Goal: Navigation & Orientation: Find specific page/section

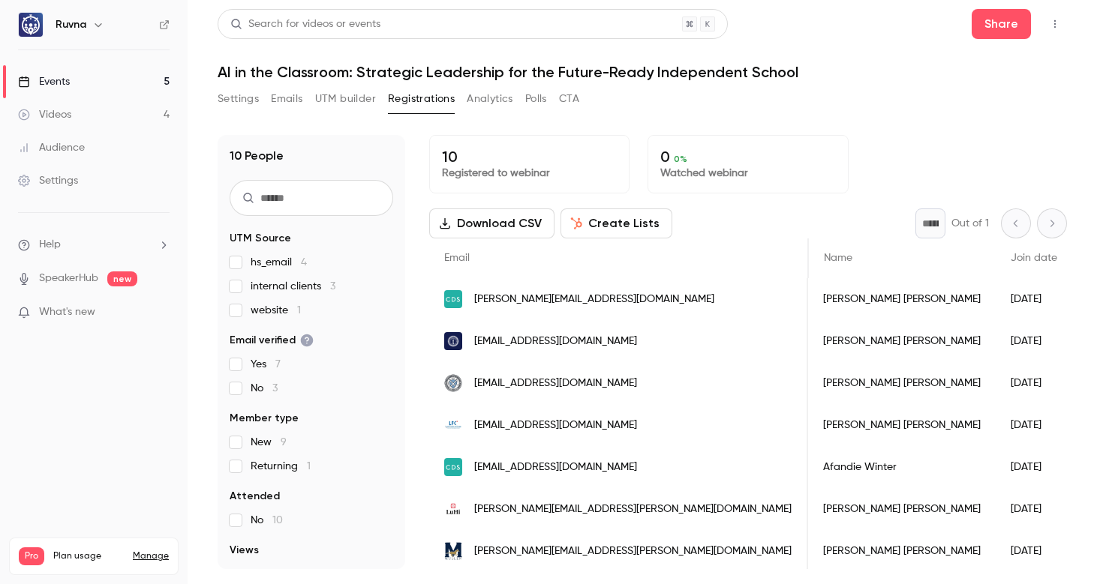
scroll to position [0, 237]
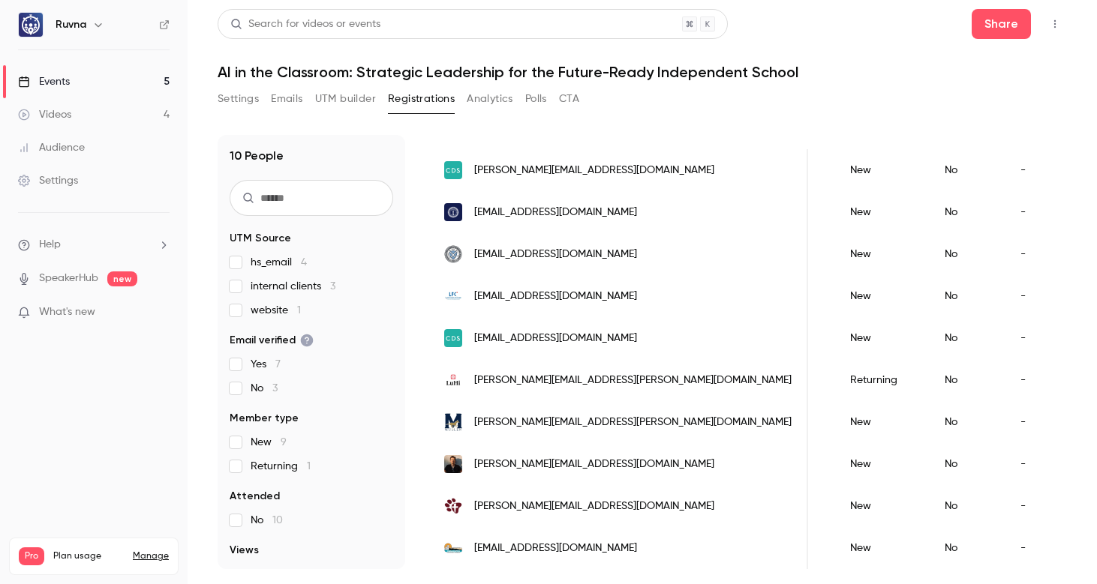
click at [355, 101] on button "UTM builder" at bounding box center [345, 99] width 61 height 24
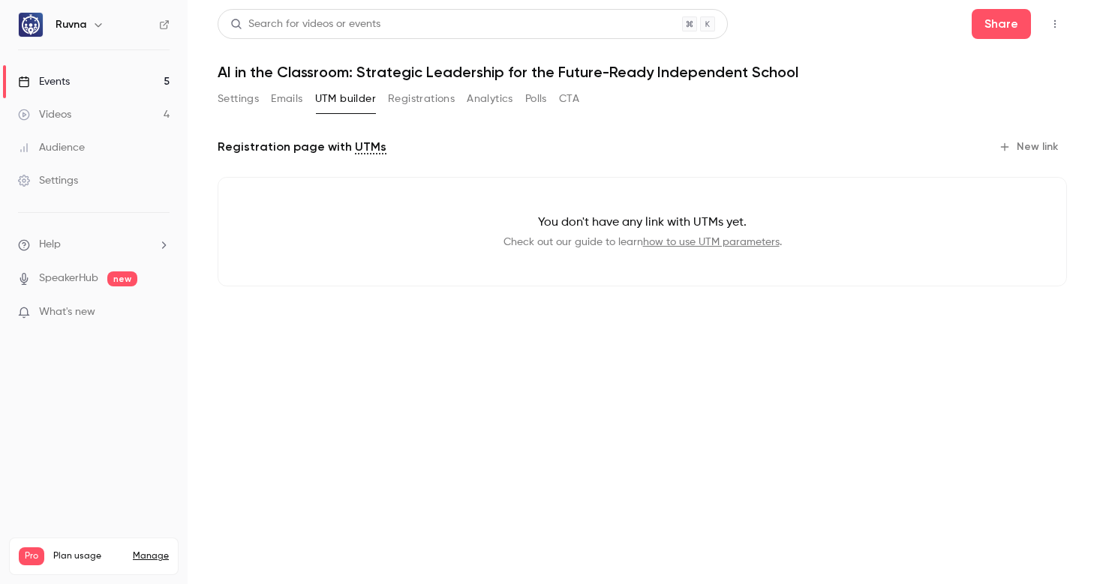
click at [398, 101] on button "Registrations" at bounding box center [421, 99] width 67 height 24
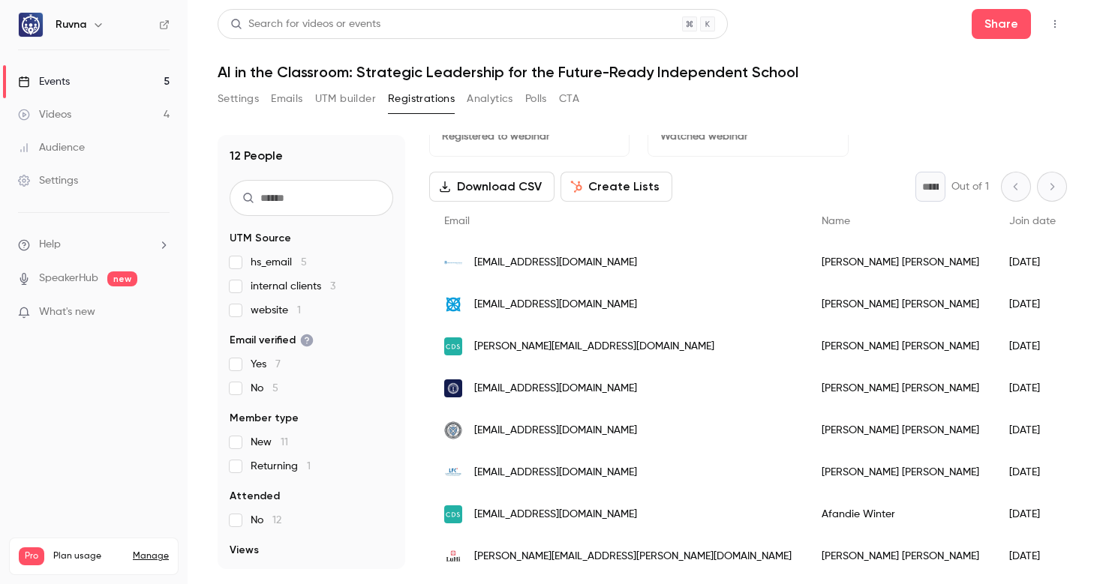
scroll to position [1, 0]
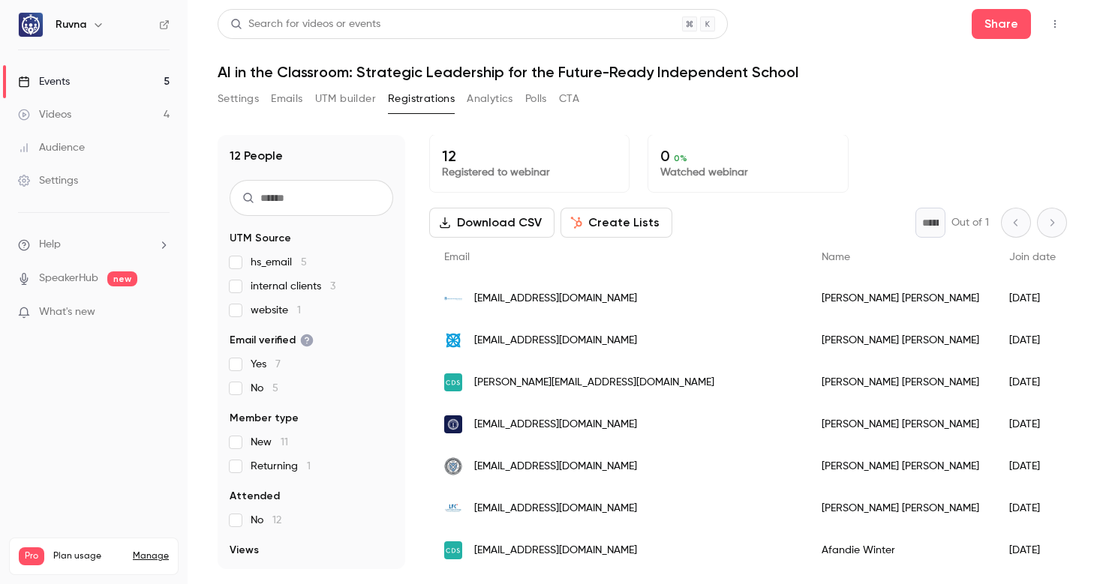
click at [110, 82] on link "Events 5" at bounding box center [94, 81] width 188 height 33
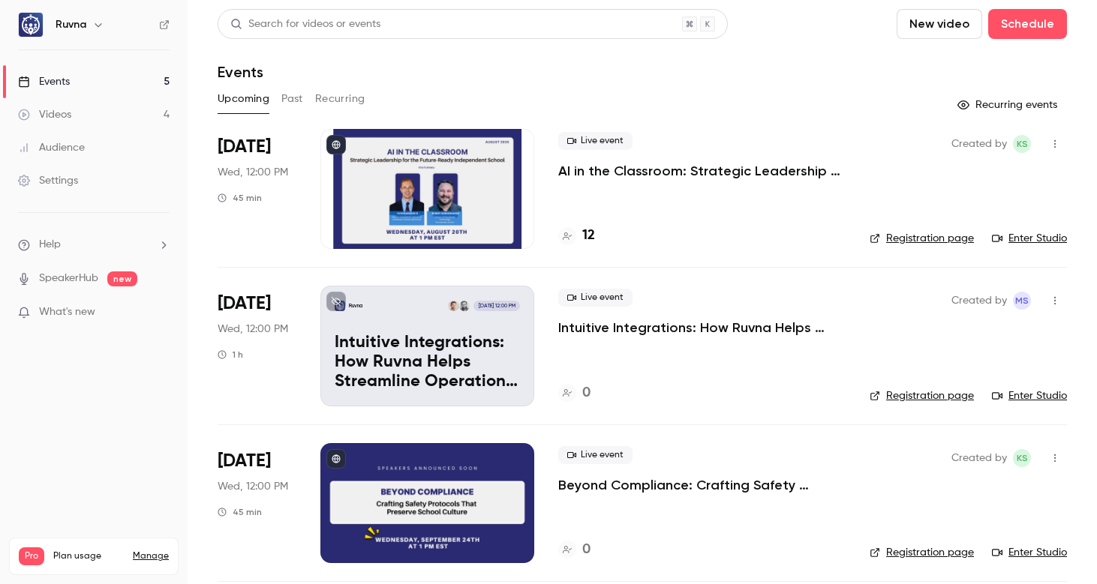
click at [285, 101] on button "Past" at bounding box center [292, 99] width 22 height 24
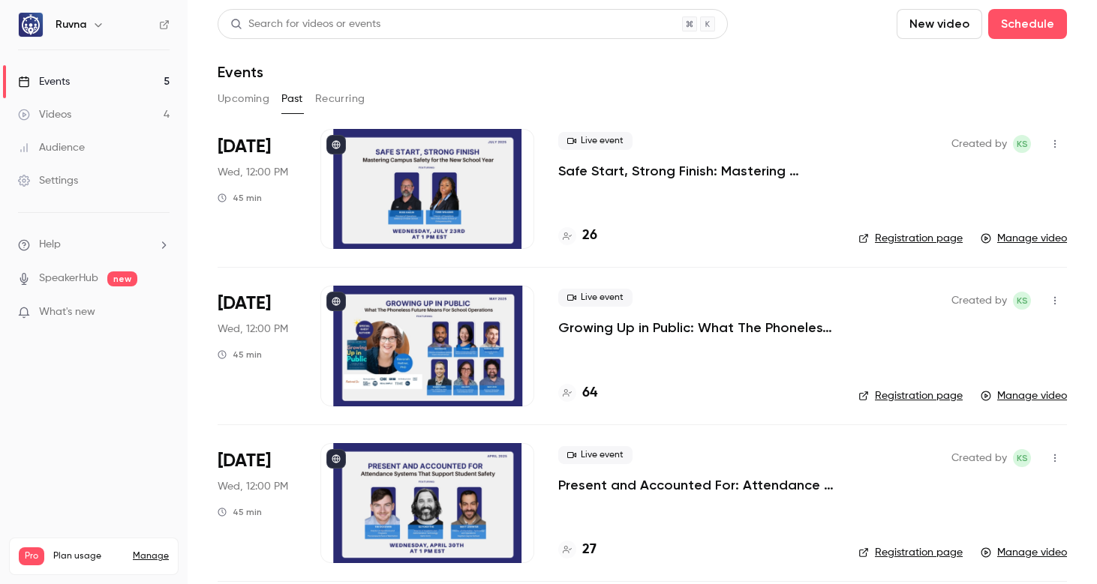
click at [243, 98] on button "Upcoming" at bounding box center [244, 99] width 52 height 24
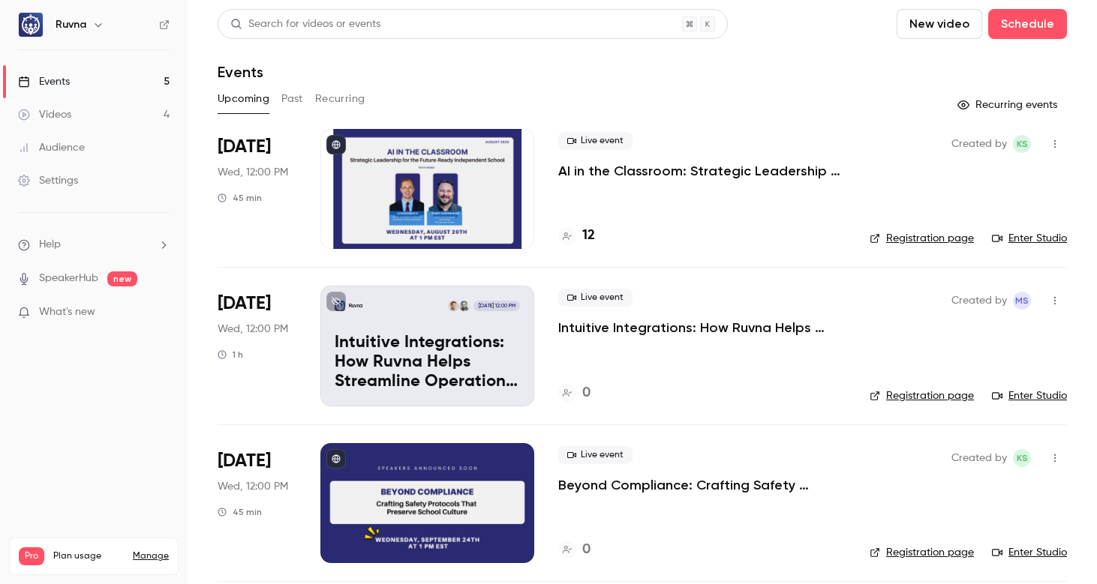
click at [592, 233] on h4 "12" at bounding box center [588, 236] width 13 height 20
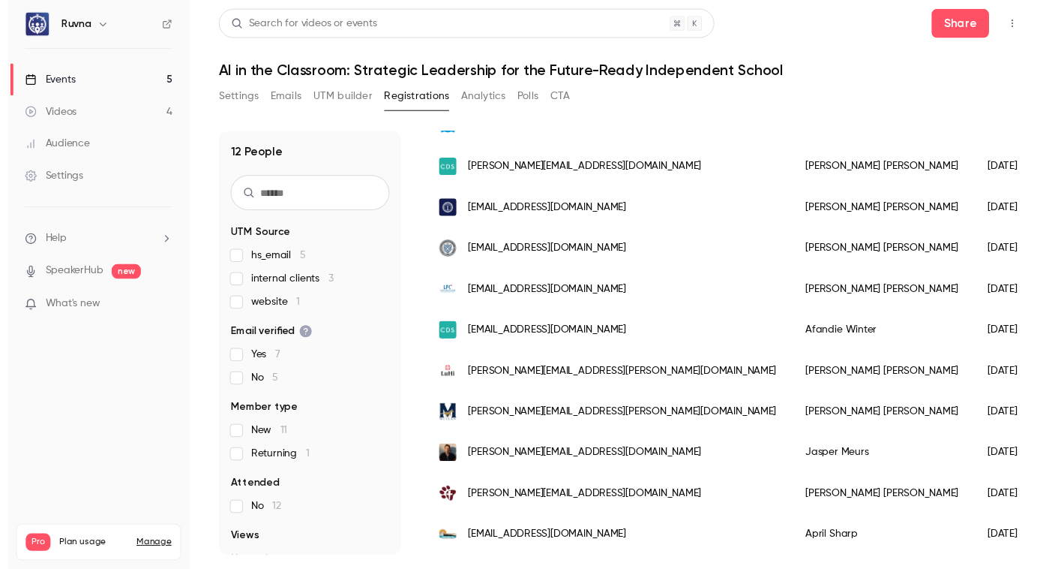
scroll to position [224, 0]
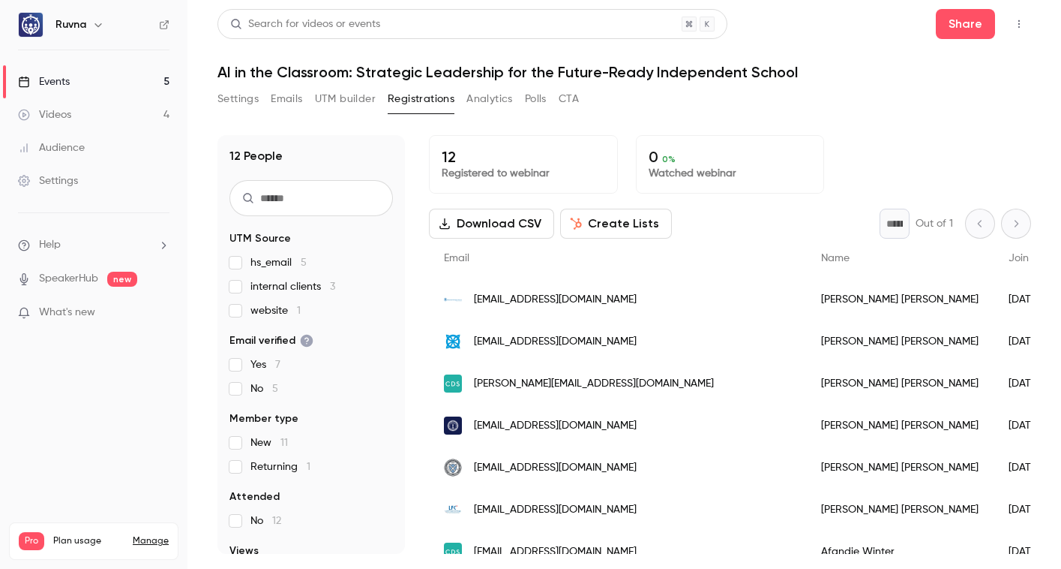
click at [100, 108] on link "Videos 4" at bounding box center [94, 114] width 188 height 33
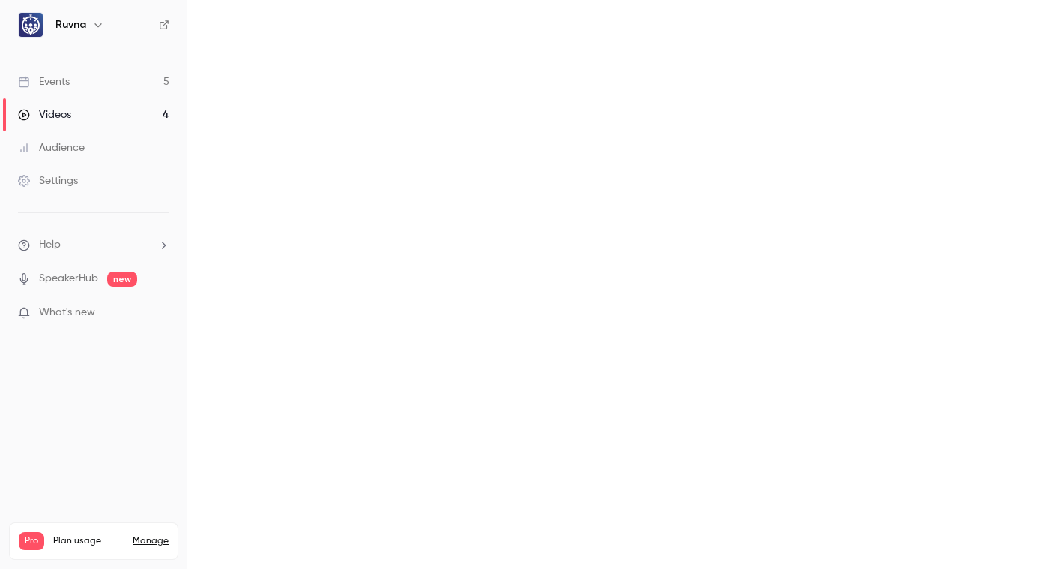
click at [312, 98] on main "Search for videos or events New video Schedule Videos All Replays Recordings Up…" at bounding box center [625, 284] width 874 height 569
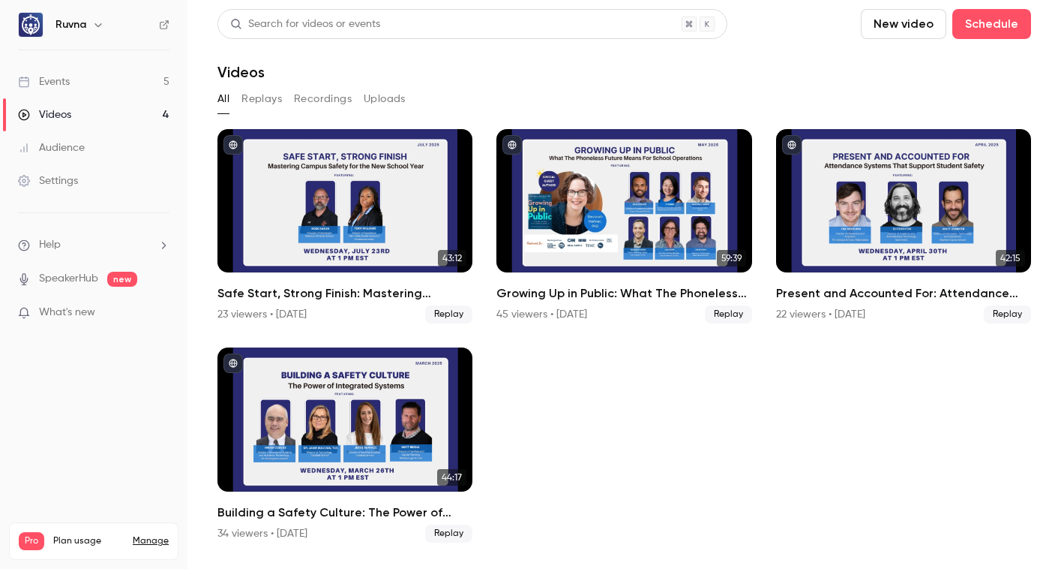
click at [252, 103] on button "Replays" at bounding box center [262, 99] width 41 height 24
click at [225, 98] on button "All" at bounding box center [224, 99] width 12 height 24
click at [112, 74] on link "Events 5" at bounding box center [94, 81] width 188 height 33
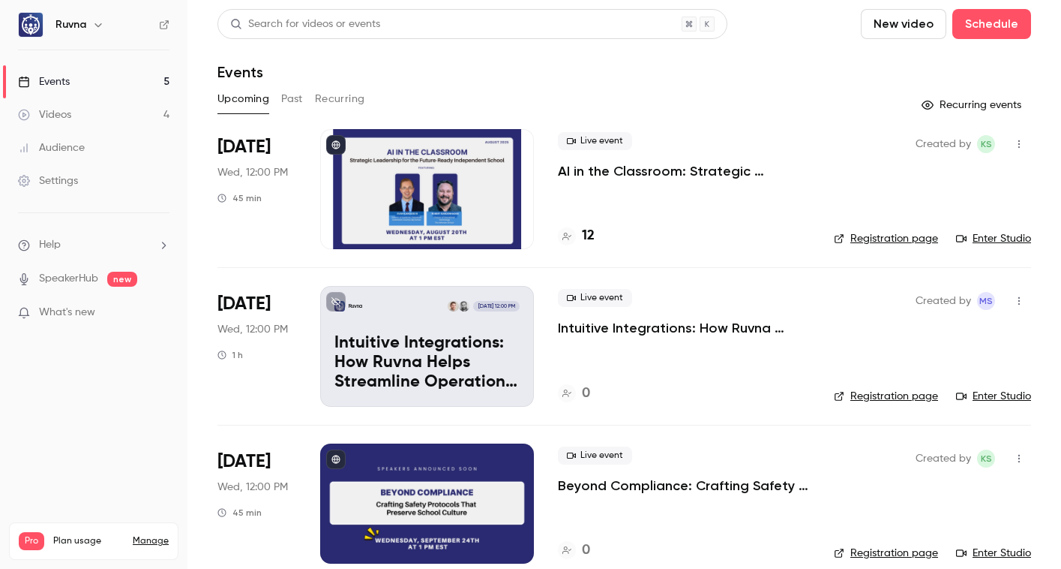
click at [292, 101] on button "Past" at bounding box center [292, 99] width 22 height 24
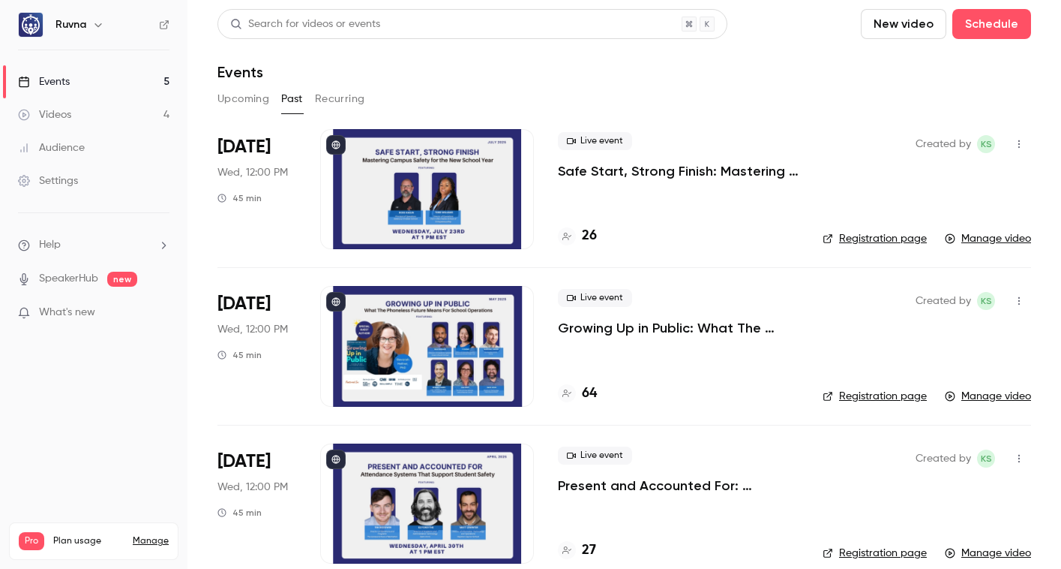
click at [591, 176] on p "Safe Start, Strong Finish: Mastering Campus Safety for the New School Year" at bounding box center [678, 171] width 241 height 18
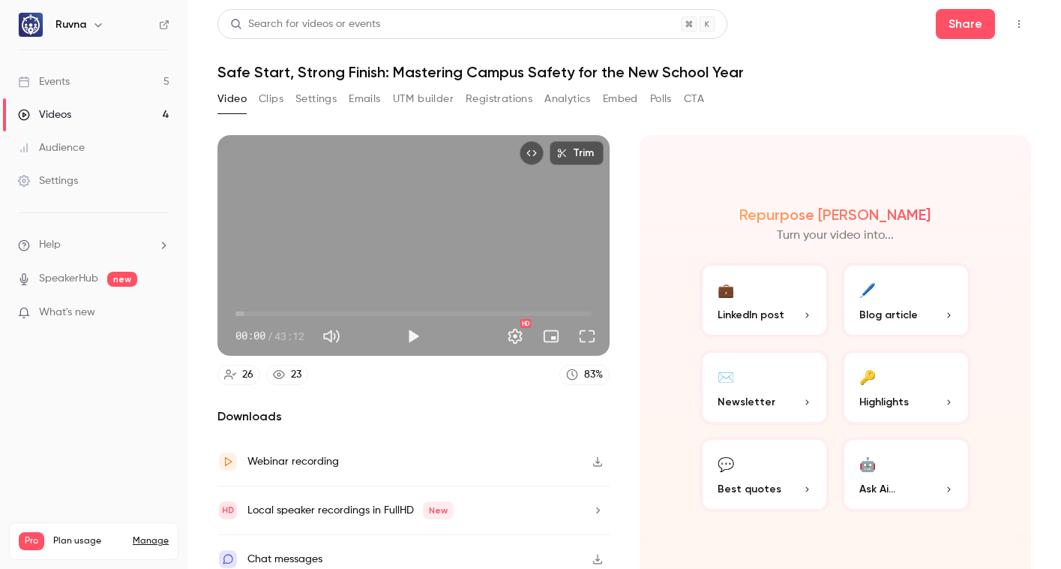
click at [406, 96] on button "UTM builder" at bounding box center [423, 99] width 61 height 24
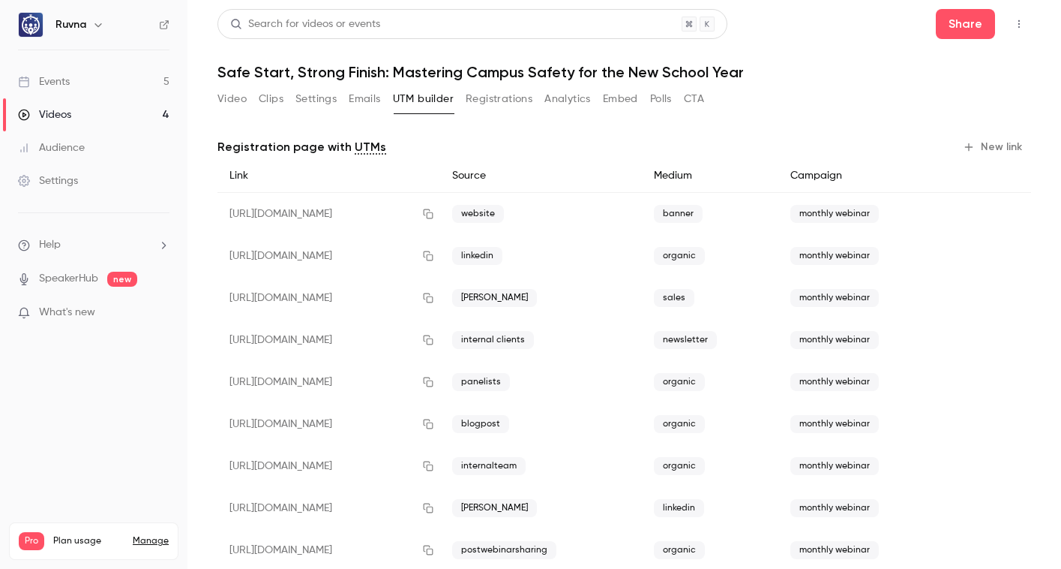
click at [332, 106] on button "Settings" at bounding box center [316, 99] width 41 height 24
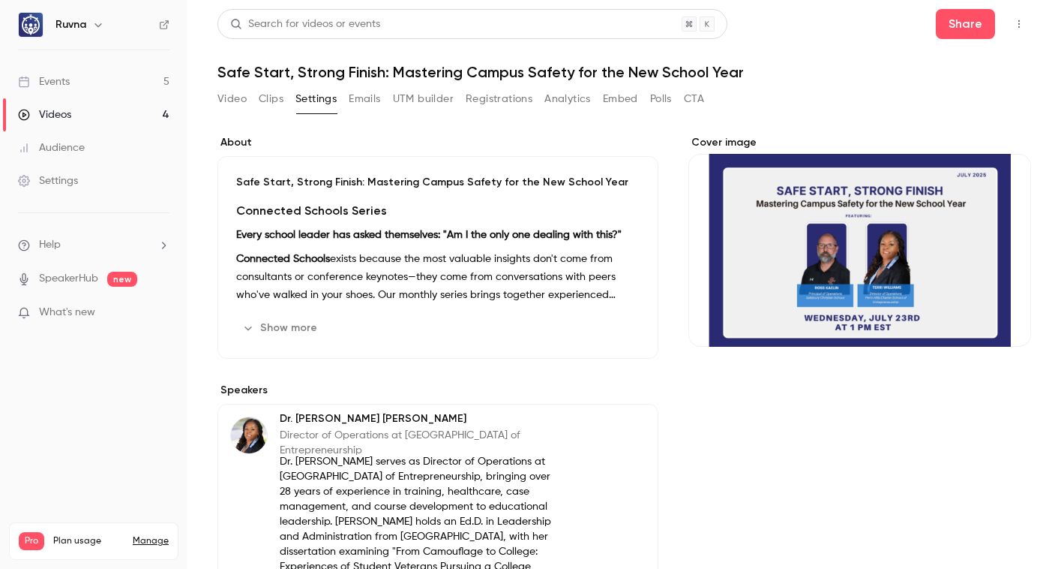
click at [519, 95] on button "Registrations" at bounding box center [499, 99] width 67 height 24
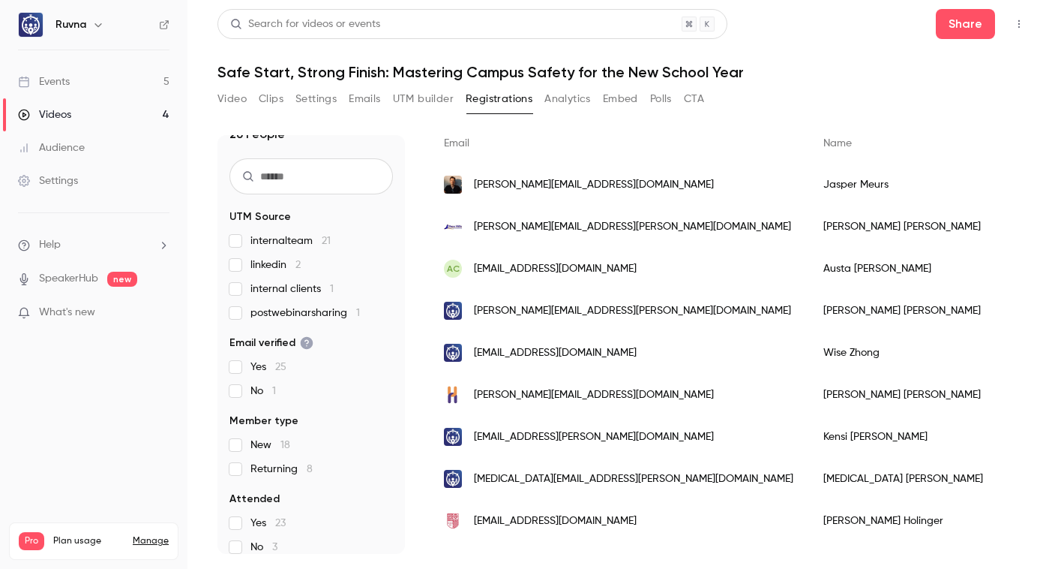
scroll to position [22, 0]
click at [127, 74] on link "Events 5" at bounding box center [94, 81] width 188 height 33
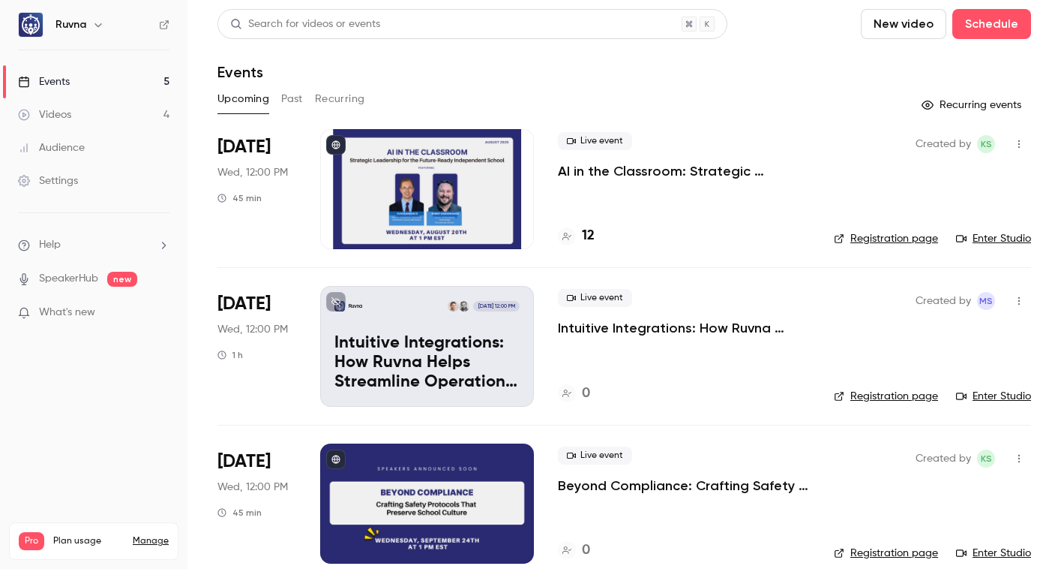
click at [326, 98] on button "Recurring" at bounding box center [340, 99] width 50 height 24
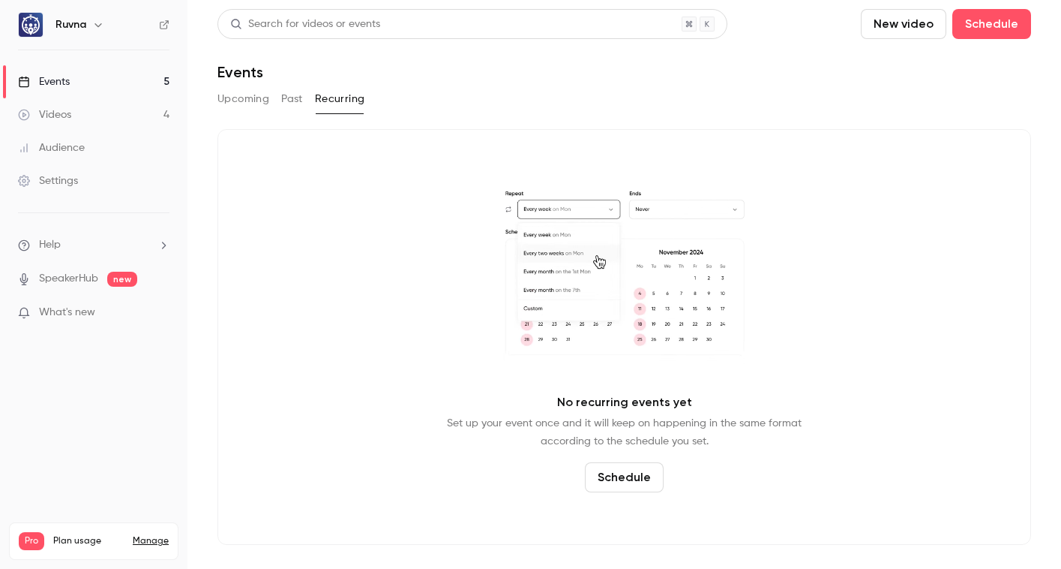
click at [299, 101] on button "Past" at bounding box center [292, 99] width 22 height 24
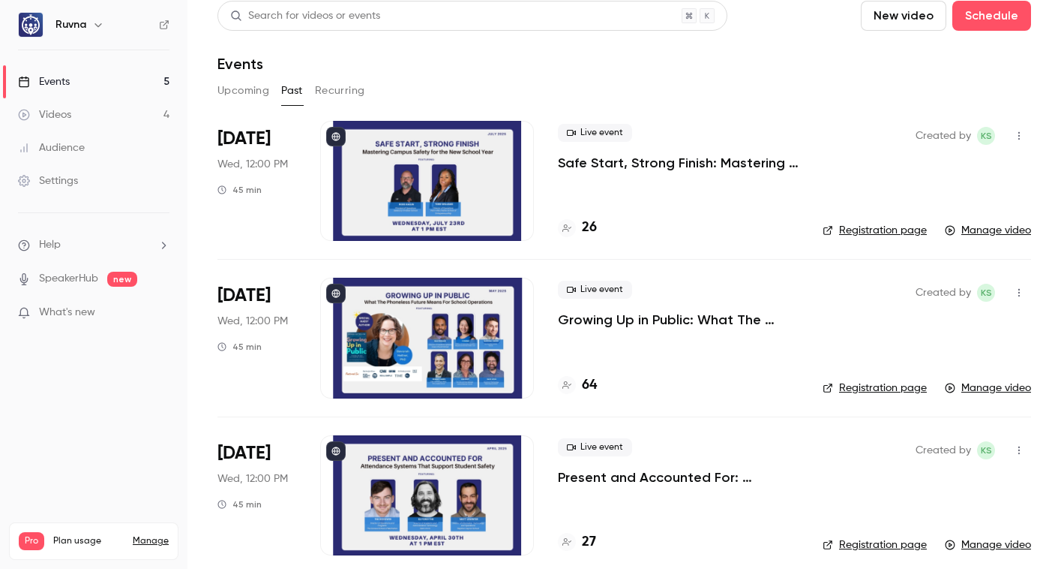
scroll to position [9, 0]
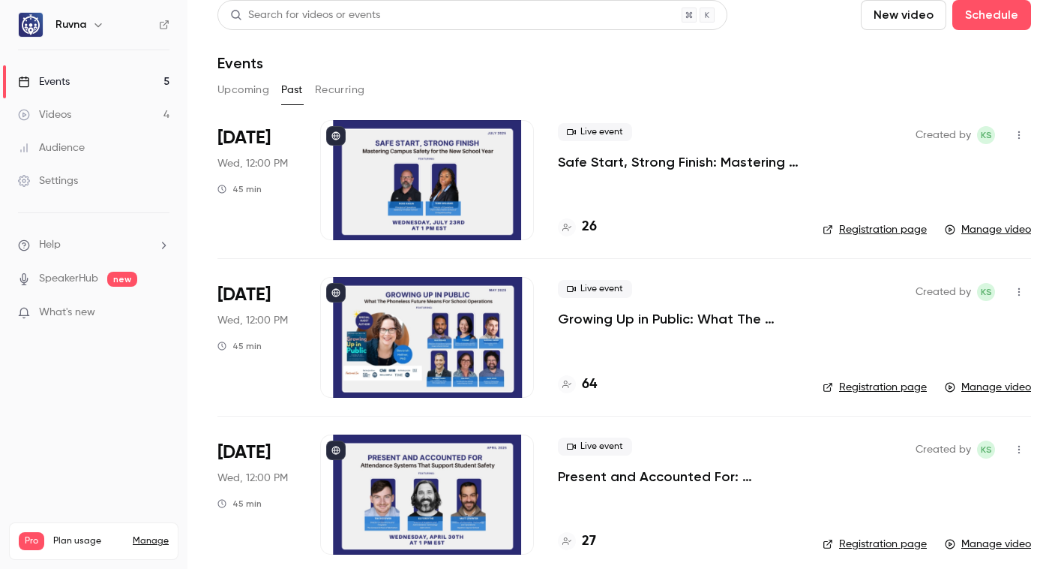
click at [584, 324] on p "Growing Up in Public: What The Phoneless Future Means For School Operations" at bounding box center [678, 319] width 241 height 18
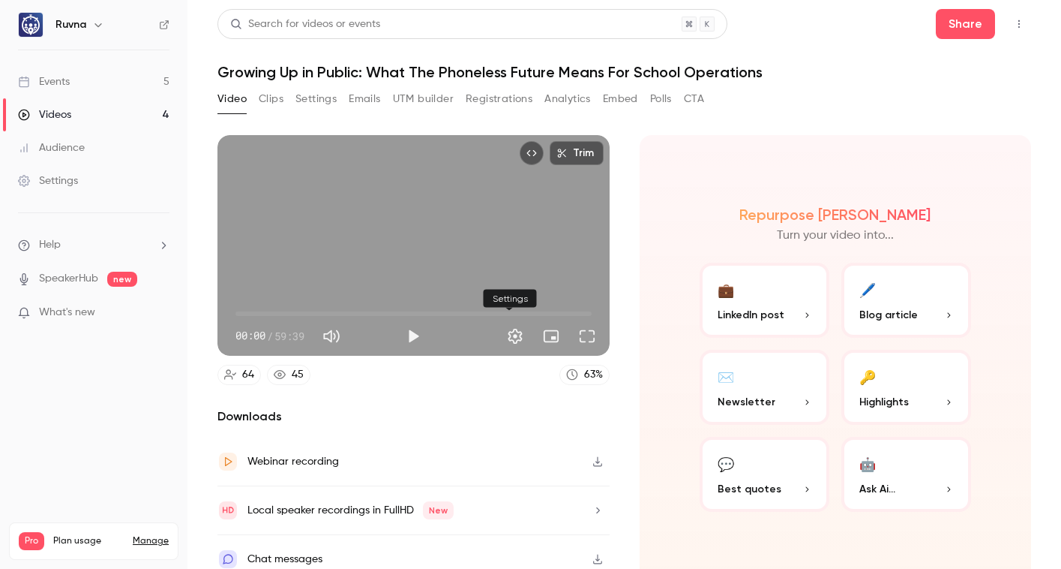
scroll to position [3, 0]
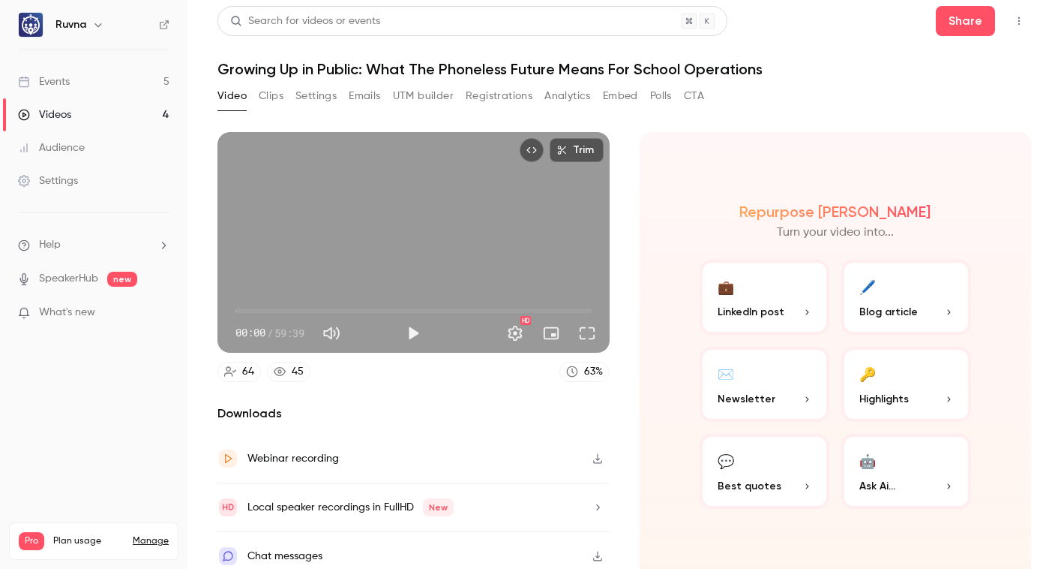
click at [491, 95] on button "Registrations" at bounding box center [499, 96] width 67 height 24
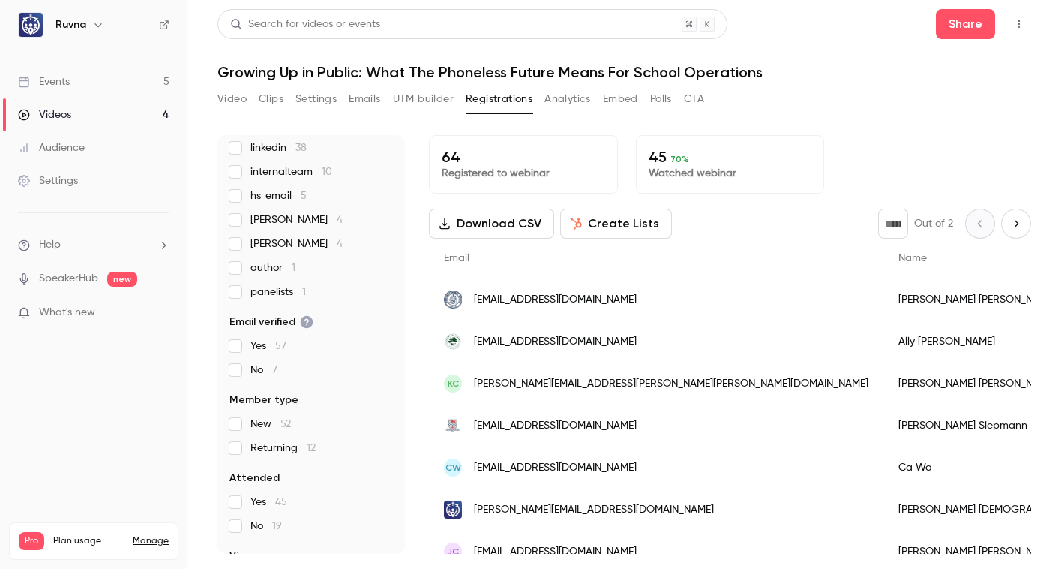
scroll to position [123, 0]
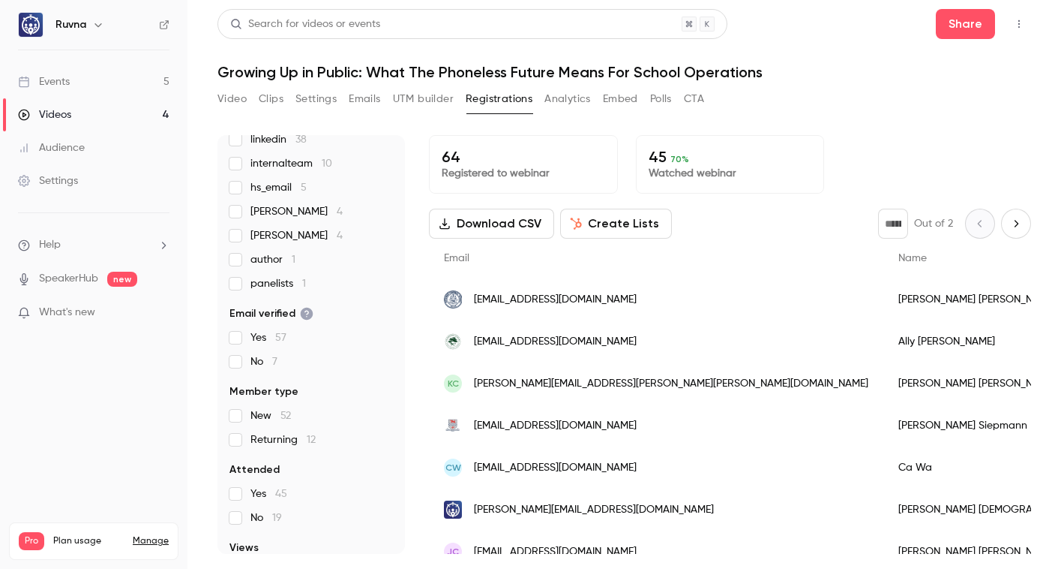
click at [68, 92] on link "Events 5" at bounding box center [94, 81] width 188 height 33
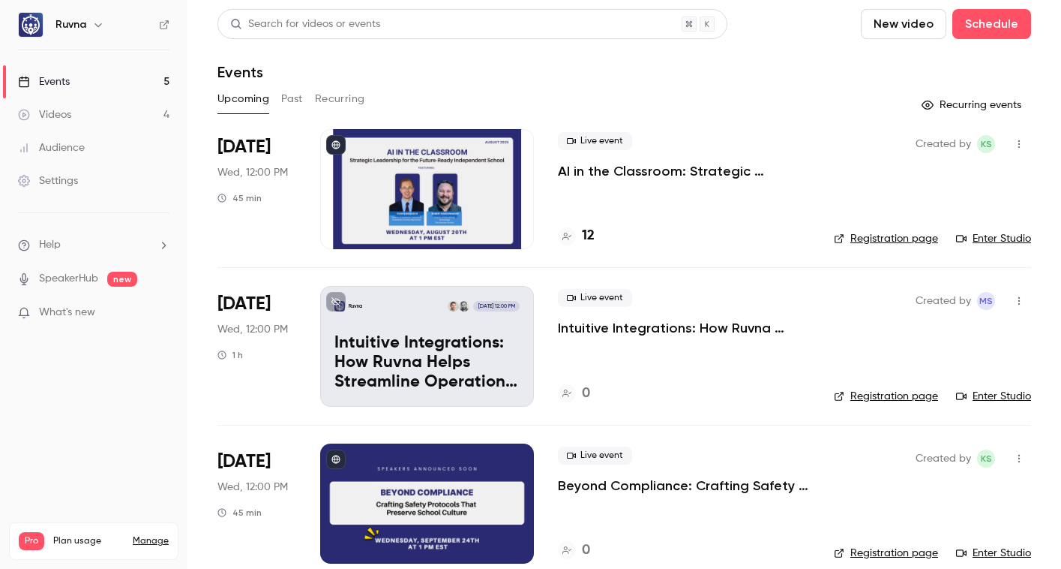
click at [137, 111] on link "Videos 4" at bounding box center [94, 114] width 188 height 33
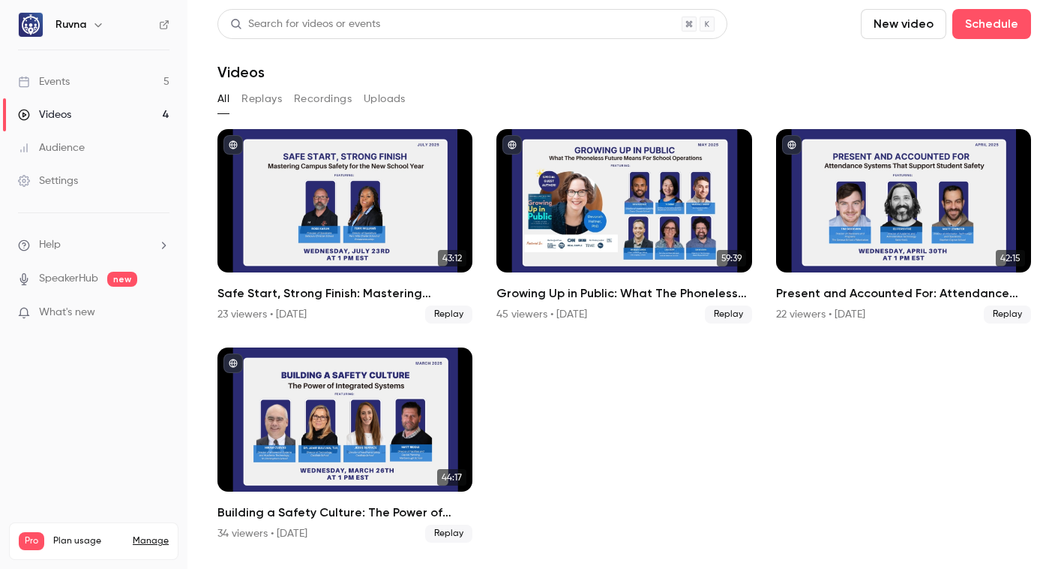
click at [720, 401] on ul "43:12 Safe Start, Strong Finish: Mastering Campus Safety for the New School Yea…" at bounding box center [625, 335] width 814 height 413
